Goal: Task Accomplishment & Management: Use online tool/utility

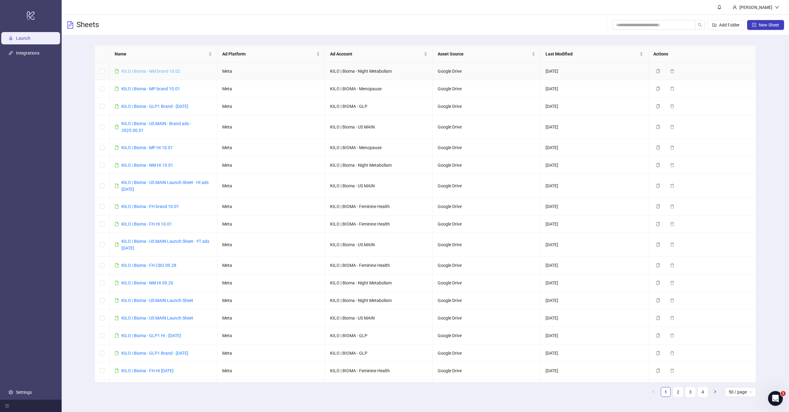
click at [155, 71] on link "KILO | Bioma - NM brand 10.02" at bounding box center [150, 71] width 59 height 5
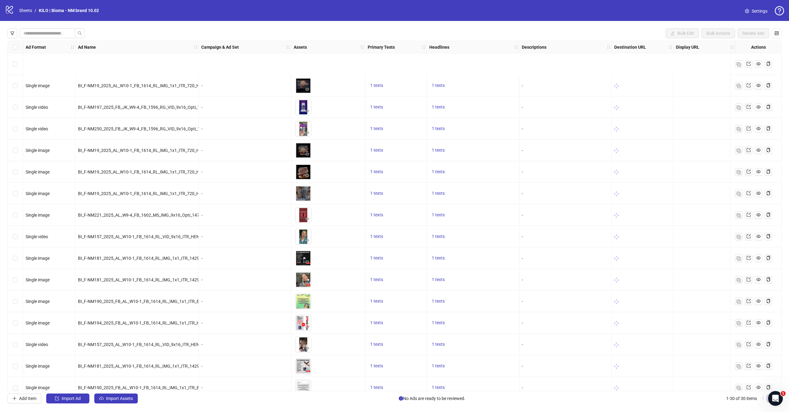
scroll to position [278, 0]
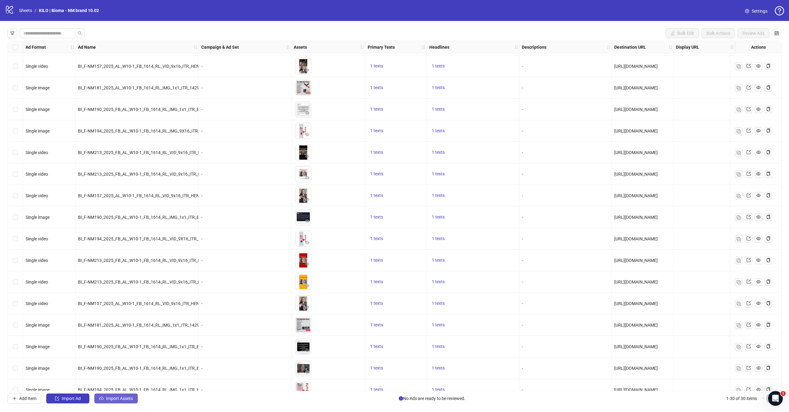
click at [117, 401] on span "Import Assets" at bounding box center [119, 398] width 27 height 5
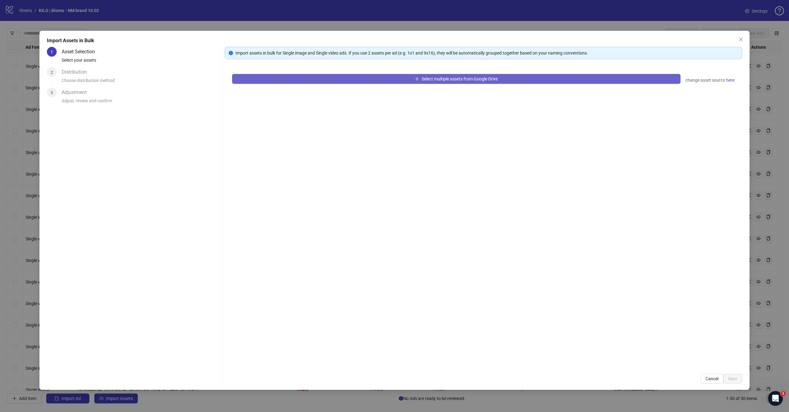
click at [395, 77] on button "Select multiple assets from Google Drive" at bounding box center [456, 79] width 449 height 10
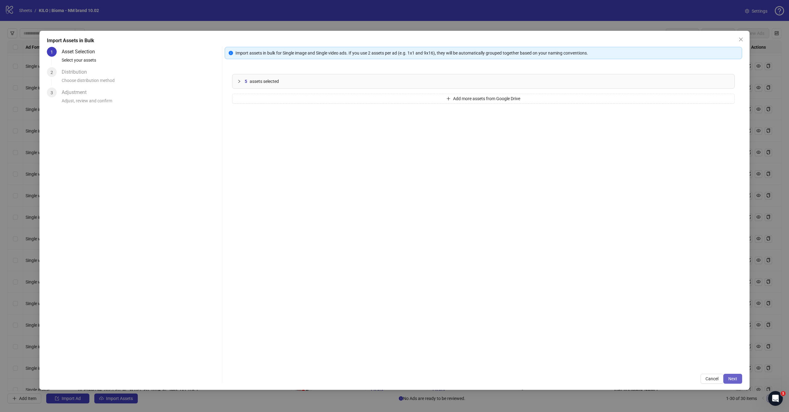
click at [733, 380] on span "Next" at bounding box center [733, 378] width 9 height 5
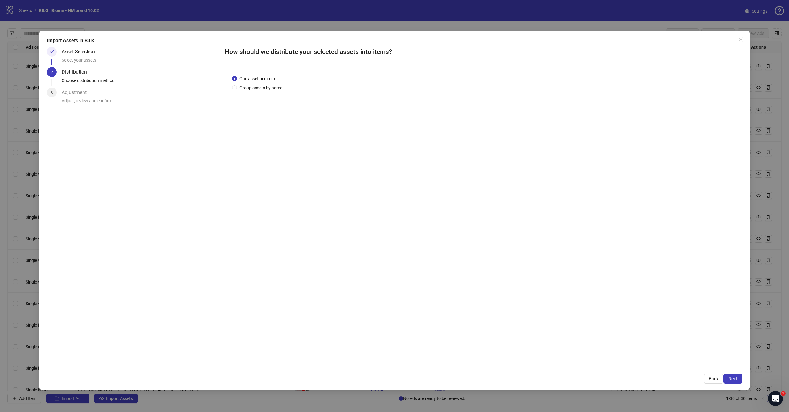
click at [733, 380] on span "Next" at bounding box center [733, 378] width 9 height 5
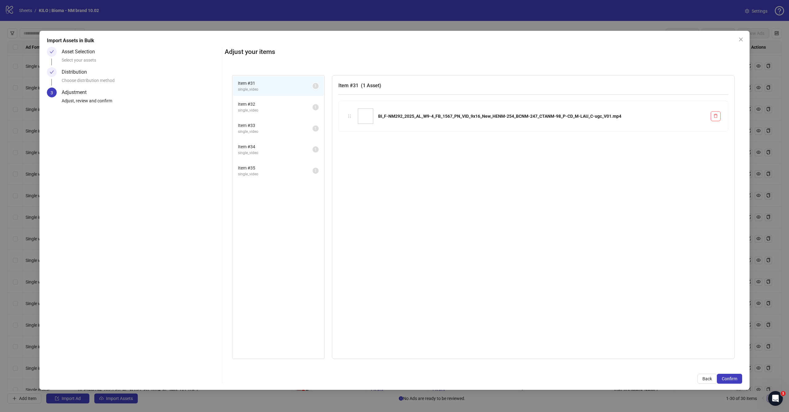
click at [733, 380] on span "Confirm" at bounding box center [729, 378] width 15 height 5
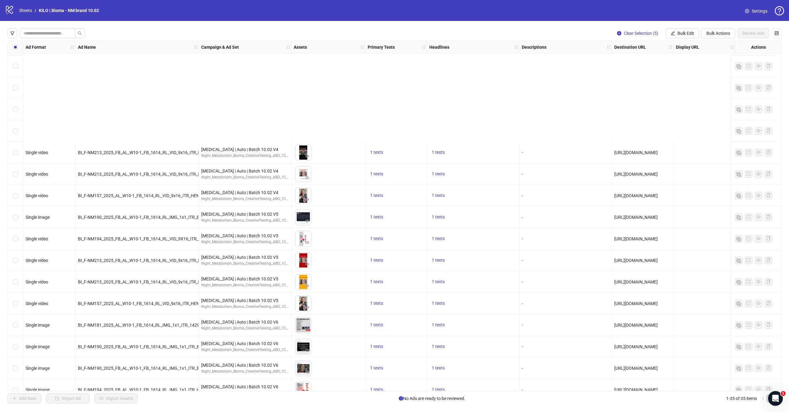
scroll to position [420, 0]
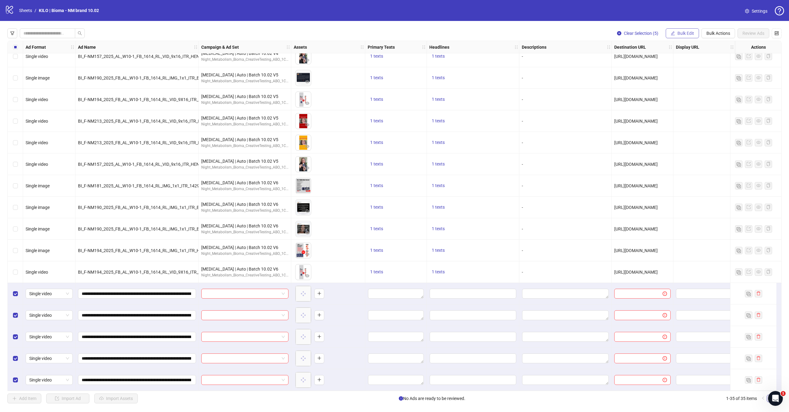
click at [686, 34] on span "Bulk Edit" at bounding box center [686, 33] width 17 height 5
click at [677, 66] on span "Campaign & Ad Set" at bounding box center [688, 65] width 37 height 7
click at [650, 58] on input "search" at bounding box center [662, 59] width 110 height 9
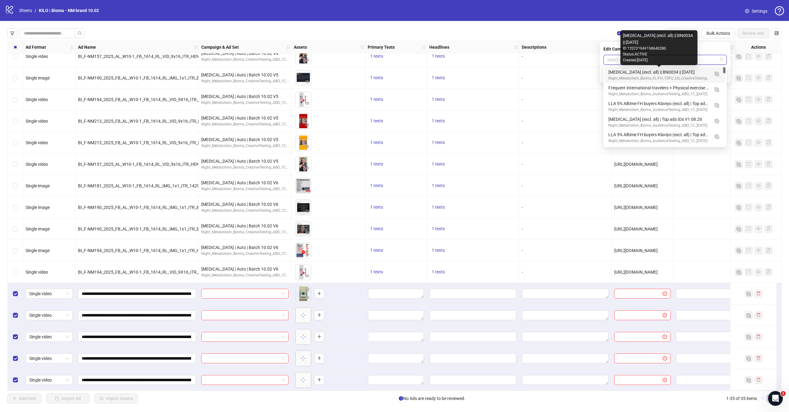
click at [645, 75] on div "[MEDICAL_DATA] (excl. all) || BN0034 || [DATE]" at bounding box center [659, 72] width 101 height 7
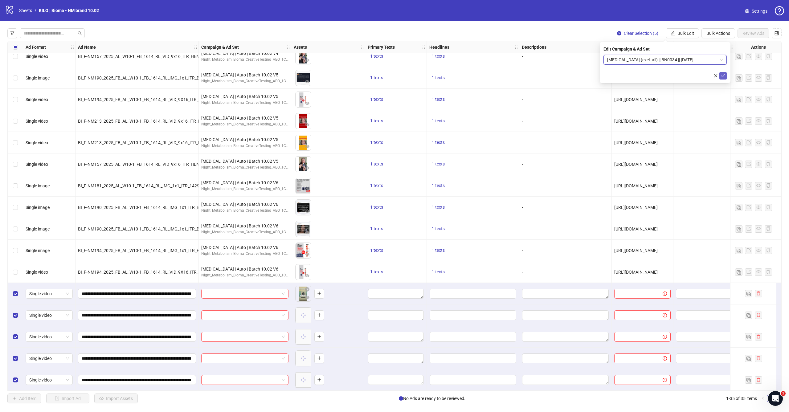
click at [724, 78] on span "submit" at bounding box center [723, 75] width 4 height 5
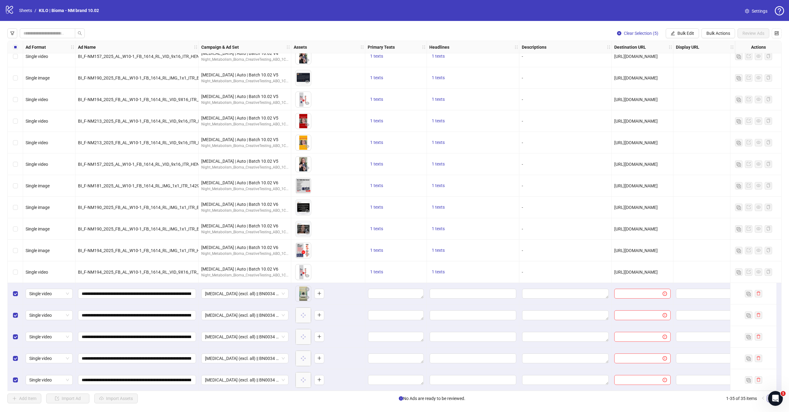
scroll to position [0, 0]
click at [689, 35] on span "Bulk Edit" at bounding box center [686, 33] width 17 height 5
click at [685, 74] on span "Primary Texts" at bounding box center [688, 75] width 37 height 7
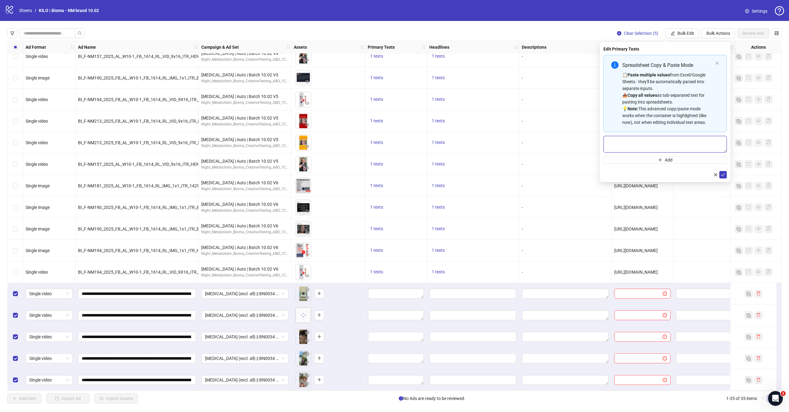
click at [645, 146] on textarea "Multi-text input container - paste or copy values" at bounding box center [665, 144] width 123 height 17
paste textarea "**********"
type textarea "**********"
click at [725, 174] on icon "check" at bounding box center [723, 174] width 4 height 3
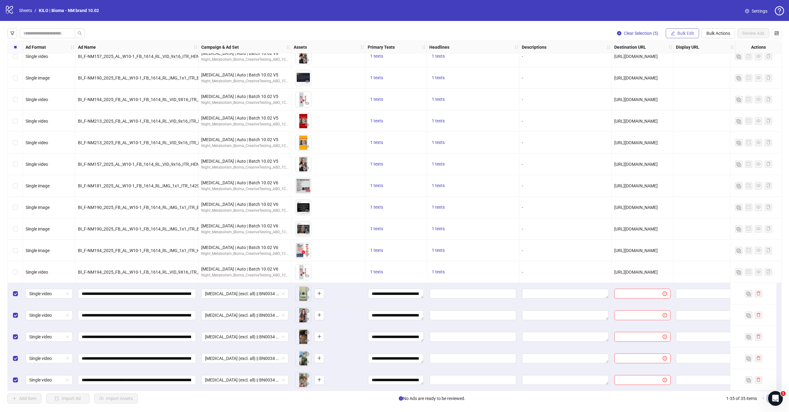
click at [690, 31] on span "Bulk Edit" at bounding box center [686, 33] width 17 height 5
click at [684, 105] on span "Destination URL" at bounding box center [688, 104] width 37 height 7
click at [722, 72] on button "submit" at bounding box center [723, 75] width 7 height 7
click at [681, 31] on span "Bulk Edit" at bounding box center [686, 33] width 17 height 5
click at [676, 83] on span "Headlines" at bounding box center [688, 85] width 37 height 7
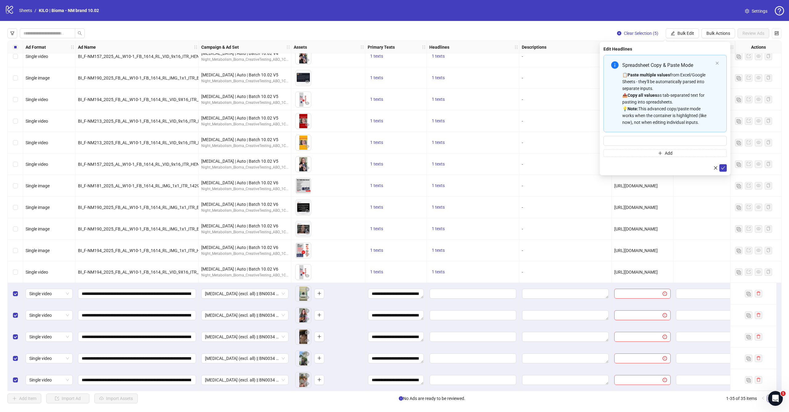
click at [656, 134] on div "Spreadsheet Copy & Paste Mode 📋 Paste multiple values from Excel/Google Sheets …" at bounding box center [665, 106] width 123 height 102
click at [656, 137] on input "Multi-input container - paste or copy values" at bounding box center [665, 141] width 123 height 10
paste input "**********"
type input "**********"
click at [725, 168] on button "submit" at bounding box center [723, 167] width 7 height 7
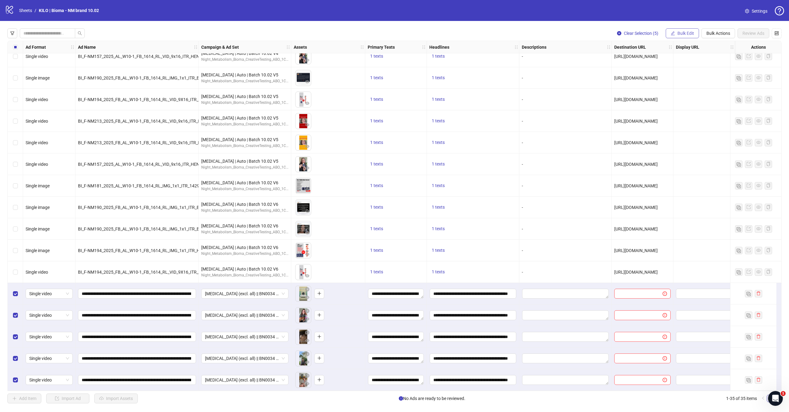
click at [688, 33] on span "Bulk Edit" at bounding box center [686, 33] width 17 height 5
click at [684, 106] on span "Destination URL" at bounding box center [688, 104] width 37 height 7
click at [649, 55] on span at bounding box center [665, 60] width 123 height 10
click at [649, 57] on input "text" at bounding box center [662, 59] width 111 height 7
paste input "**********"
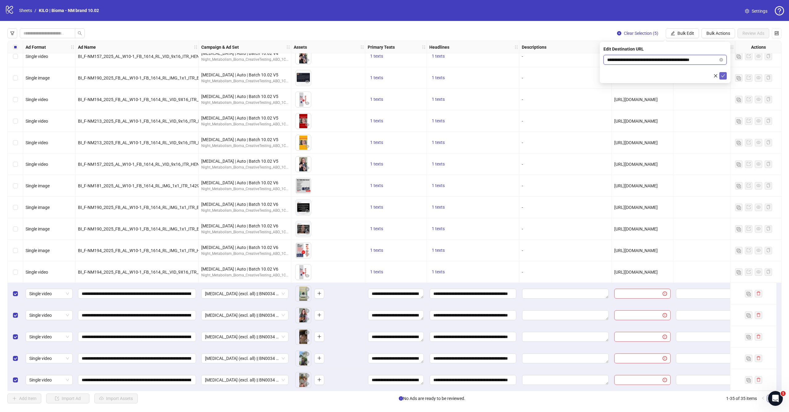
type input "**********"
click at [725, 76] on button "submit" at bounding box center [723, 75] width 7 height 7
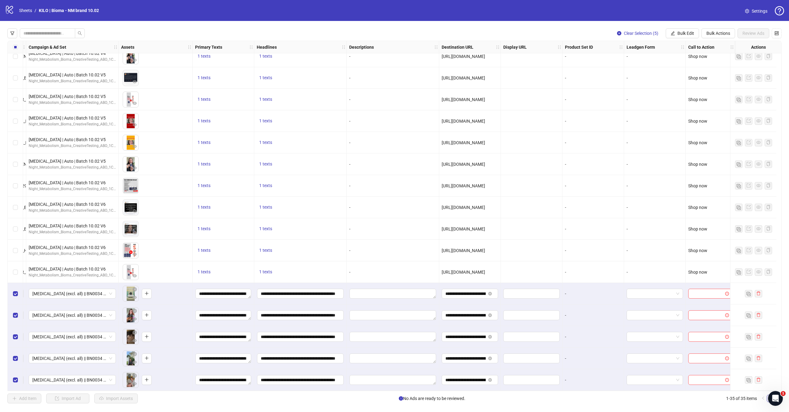
scroll to position [420, 178]
click at [685, 37] on button "Bulk Edit" at bounding box center [682, 33] width 33 height 10
click at [682, 135] on span "Call to Action" at bounding box center [688, 134] width 37 height 7
click at [652, 60] on input "search" at bounding box center [662, 59] width 110 height 9
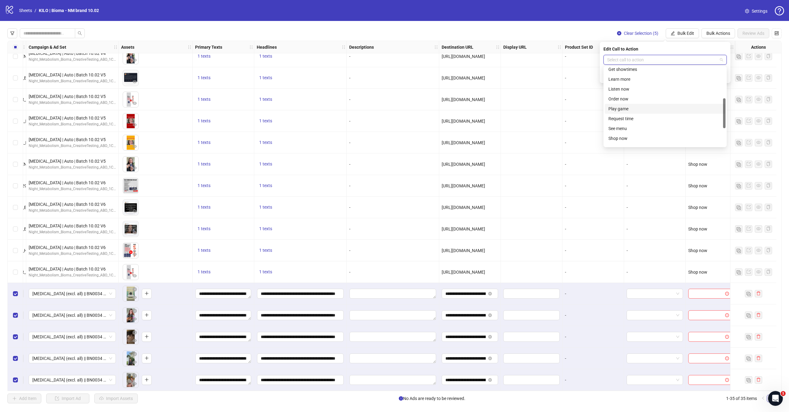
scroll to position [101, 0]
click at [621, 121] on div "Shop now" at bounding box center [665, 118] width 113 height 7
click at [724, 78] on icon "check" at bounding box center [723, 76] width 4 height 4
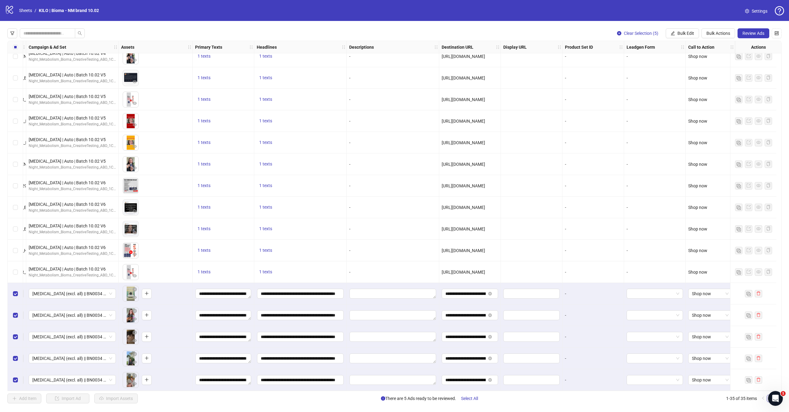
scroll to position [0, 0]
click at [755, 36] on button "Review Ads" at bounding box center [754, 33] width 32 height 10
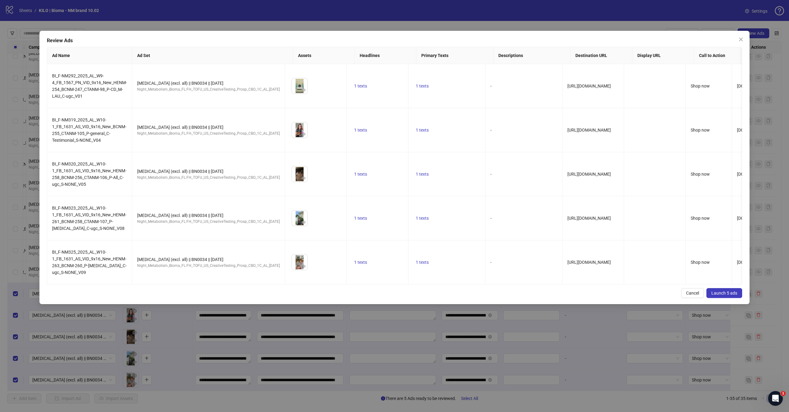
click at [722, 294] on span "Launch 5 ads" at bounding box center [725, 293] width 26 height 5
